Goal: Use online tool/utility: Utilize a website feature to perform a specific function

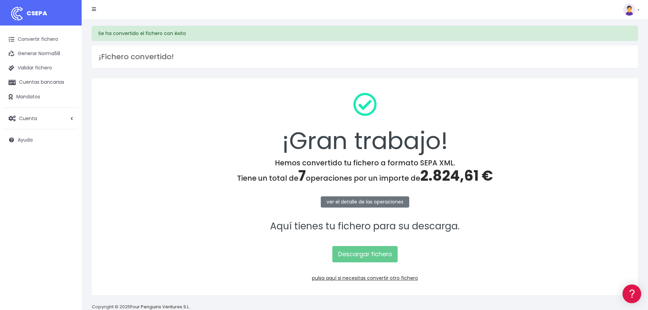
click at [546, 222] on p "Aquí tienes tu fichero para su descarga." at bounding box center [365, 226] width 528 height 15
click at [358, 280] on link "pulsa aquí si necesitas convertir otro fichero" at bounding box center [365, 278] width 106 height 7
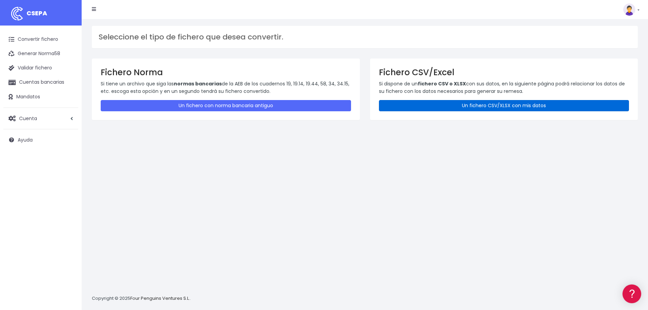
click at [459, 104] on link "Un fichero CSV/XLSX con mis datos" at bounding box center [504, 105] width 250 height 11
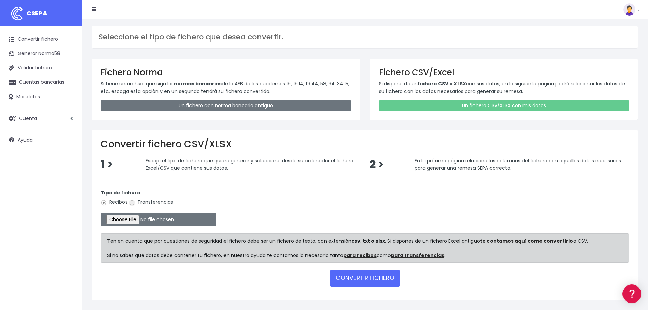
click at [132, 204] on input "Transferencias" at bounding box center [132, 203] width 6 height 6
radio input "true"
click at [133, 218] on input "file" at bounding box center [159, 219] width 116 height 13
type input "C:\fakepath\Remesa Pagos Confort+ 19082025 Fines Contrato.xlsx"
click at [367, 279] on button "CONVERTIR FICHERO" at bounding box center [365, 278] width 70 height 16
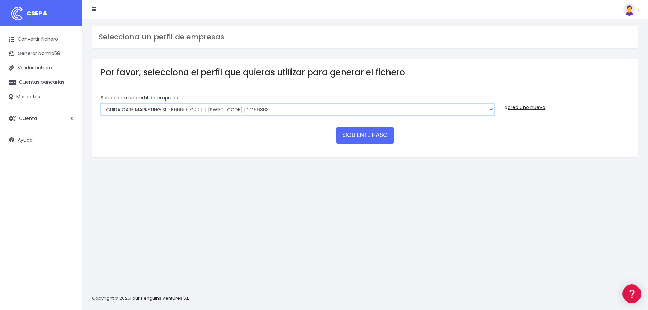
click at [279, 111] on select "Felizvita 2014 SL | B86993896 | CAIXESBBXXX | ***80224 Assisvita Asistencia S.L…" at bounding box center [298, 110] width 394 height 12
click at [101, 104] on select "Felizvita 2014 SL | B86993896 | CAIXESBBXXX | ***80224 Assisvita Asistencia S.L…" at bounding box center [298, 110] width 394 height 12
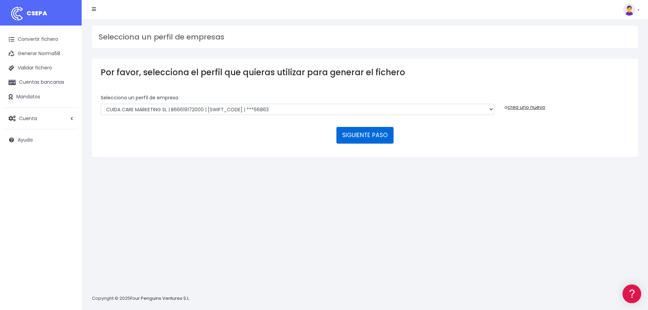
click at [368, 129] on button "SIGUIENTE PASO" at bounding box center [364, 135] width 57 height 16
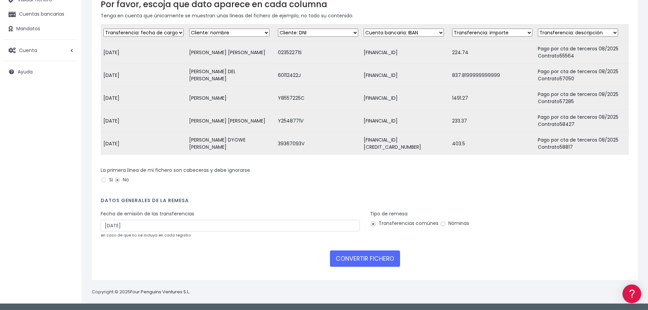
scroll to position [73, 0]
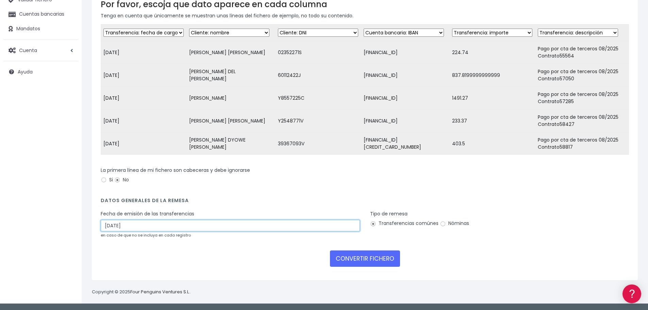
click at [138, 225] on input "21/08/2025" at bounding box center [230, 226] width 259 height 12
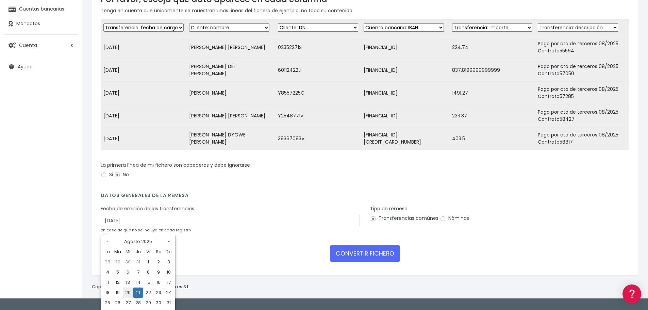
click at [123, 294] on td "20" at bounding box center [128, 292] width 10 height 10
type input "20/08/2025"
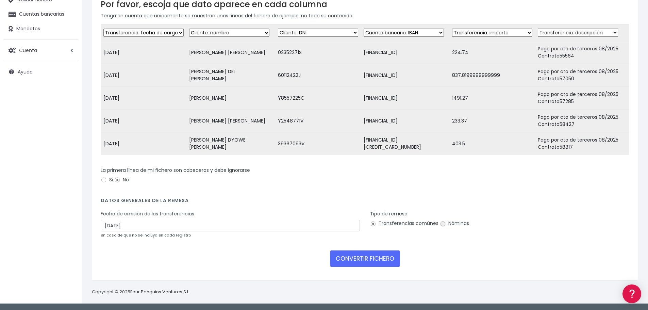
click at [442, 224] on input "Nóminas" at bounding box center [443, 224] width 6 height 6
radio input "true"
click at [363, 259] on button "CONVERTIR FICHERO" at bounding box center [365, 258] width 70 height 16
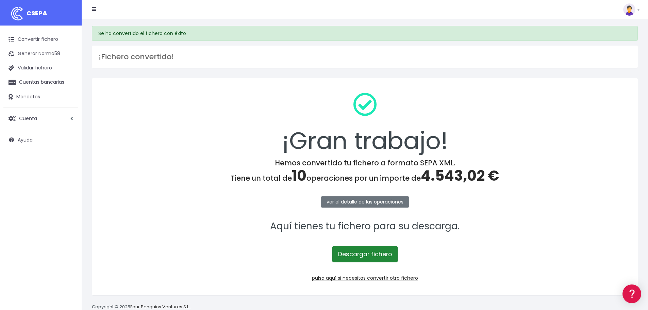
click at [363, 258] on link "Descargar fichero" at bounding box center [364, 254] width 65 height 16
